Goal: Task Accomplishment & Management: Manage account settings

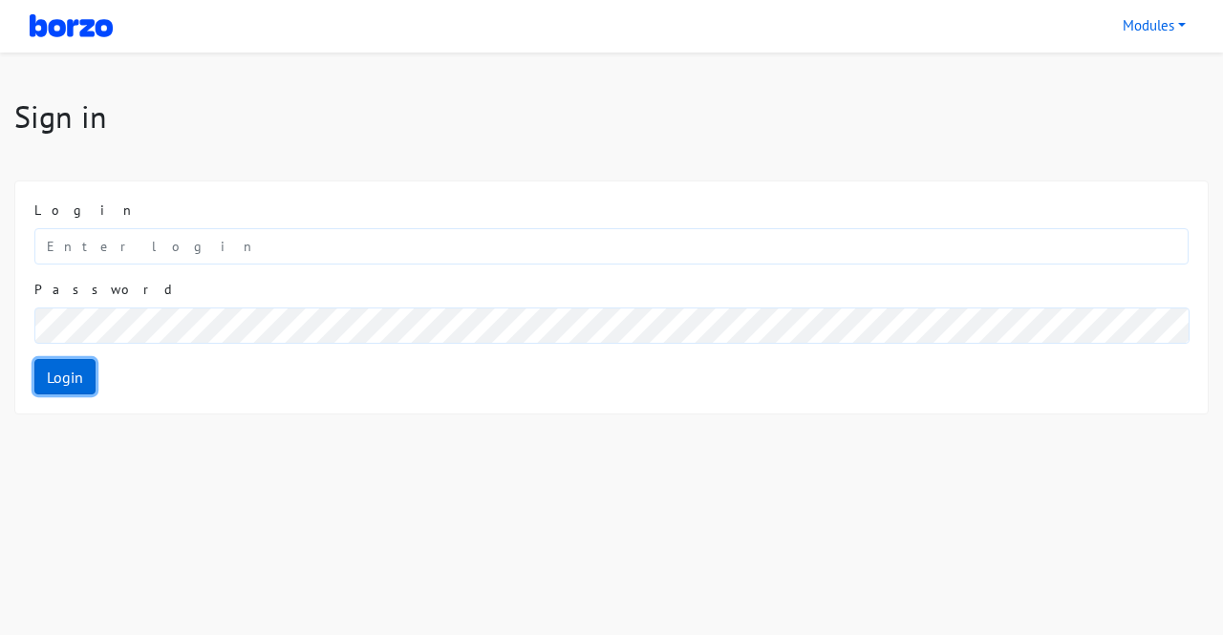
click at [72, 381] on link "Login" at bounding box center [64, 377] width 61 height 36
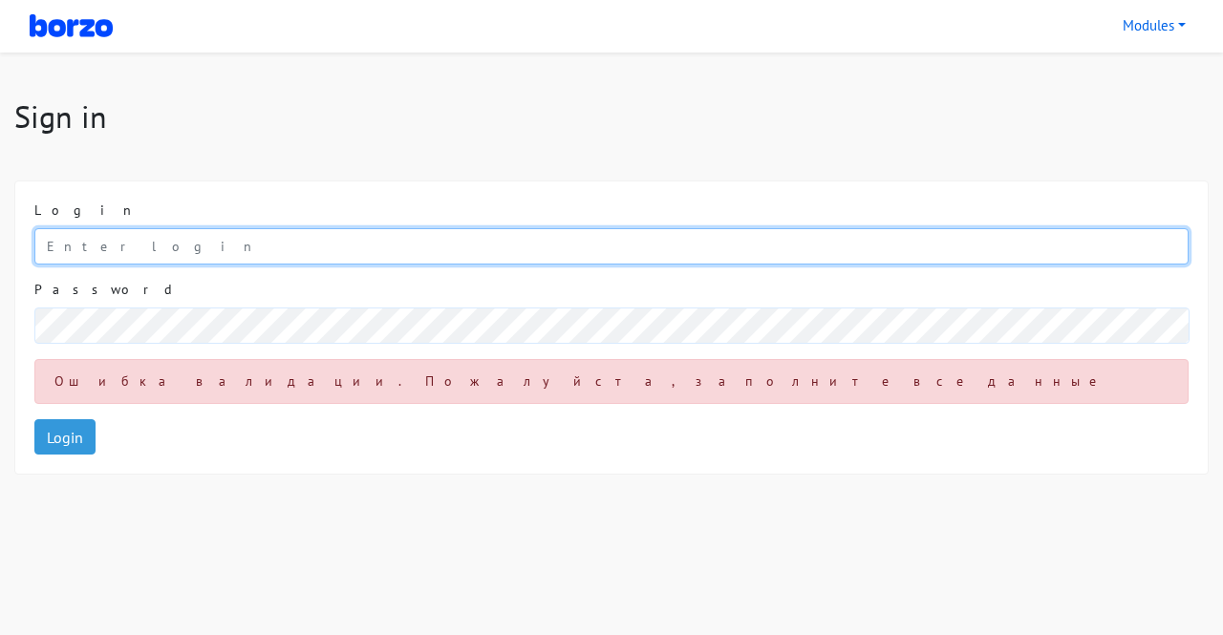
click at [139, 234] on input "email" at bounding box center [611, 246] width 1154 height 36
type input "9910727210"
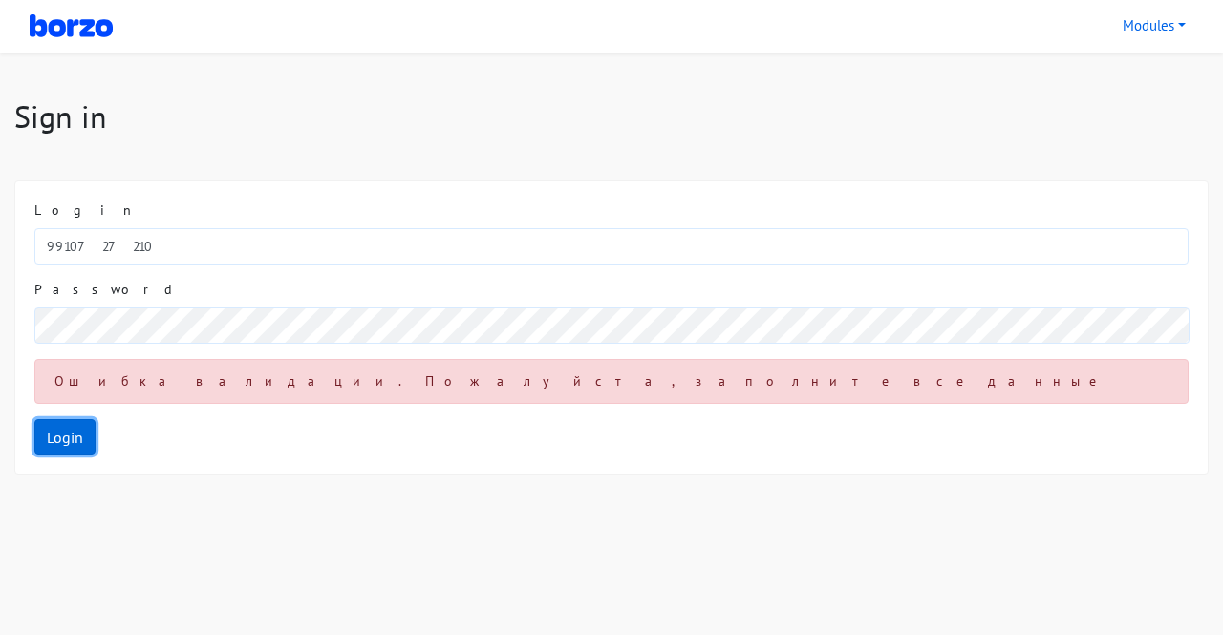
click at [77, 441] on link "Login" at bounding box center [64, 438] width 61 height 36
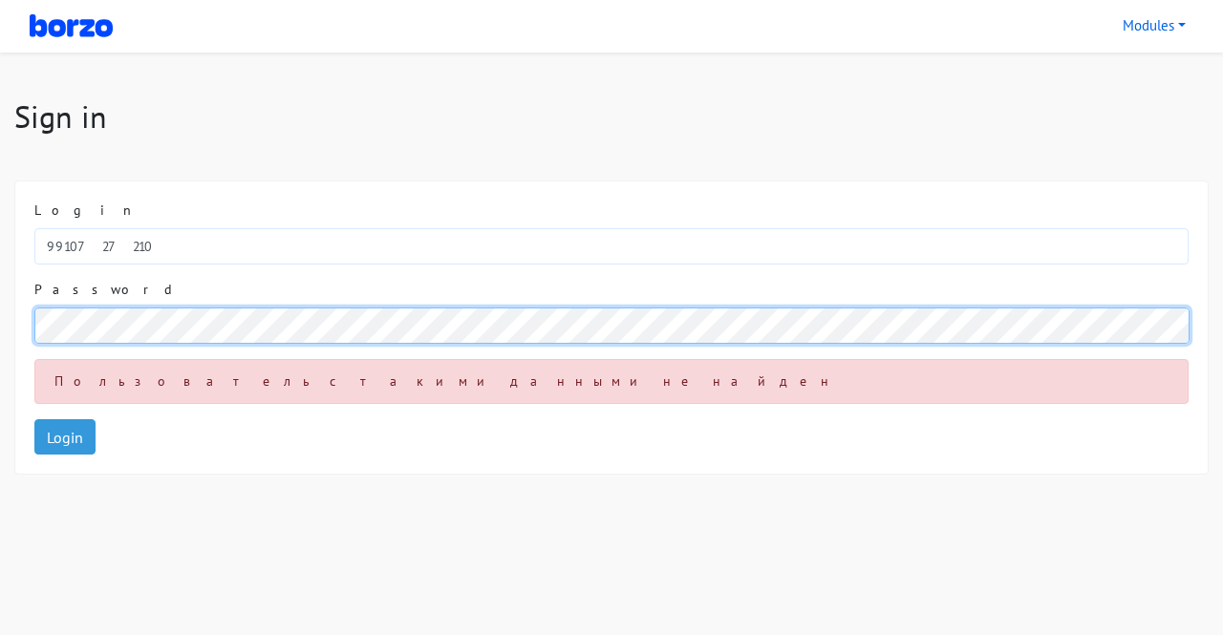
click at [18, 325] on div "Login 9910727210 Password Пользователь с такими данными не найден Login" at bounding box center [611, 328] width 1193 height 293
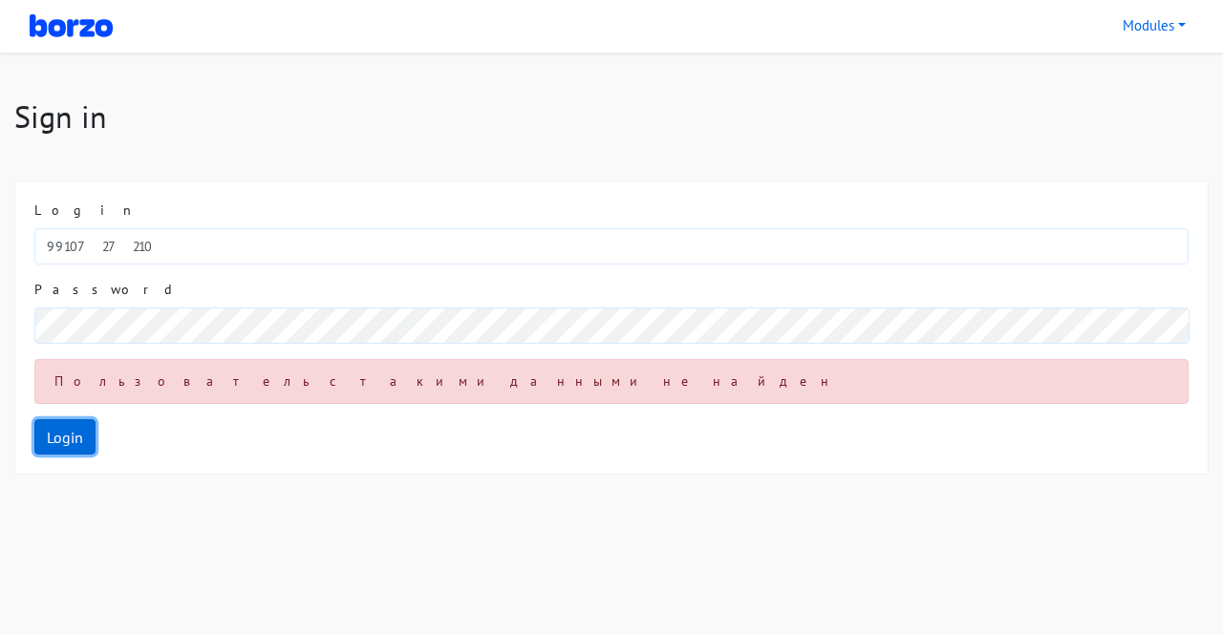
click at [77, 443] on link "Login" at bounding box center [64, 438] width 61 height 36
click at [155, 393] on div "Пользователь с такими данными не найден" at bounding box center [611, 381] width 1154 height 45
